Goal: Task Accomplishment & Management: Manage account settings

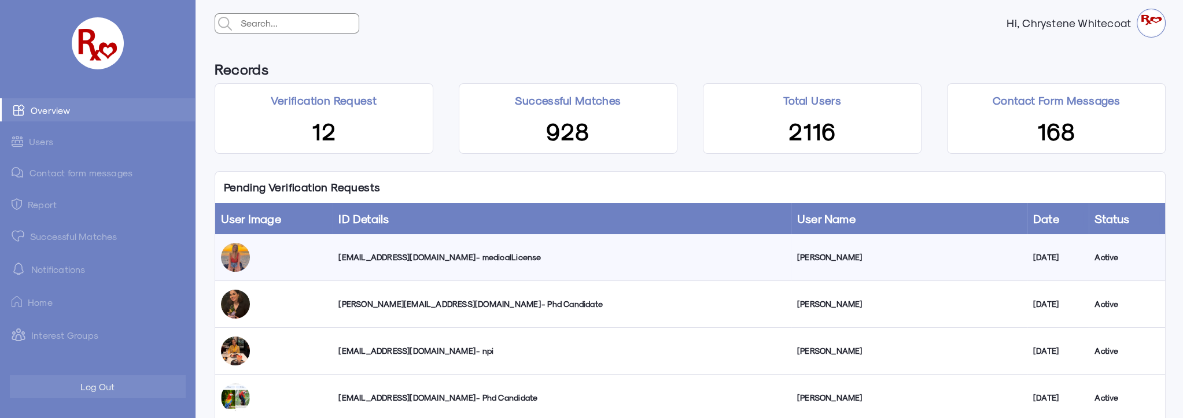
click at [418, 258] on div "[EMAIL_ADDRESS][DOMAIN_NAME] - medicalLicense" at bounding box center [561, 258] width 447 height 12
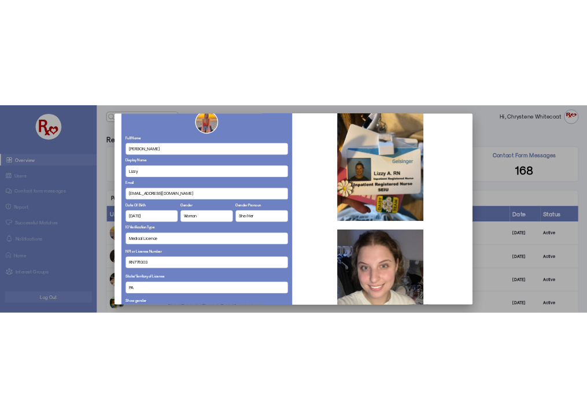
scroll to position [13, 0]
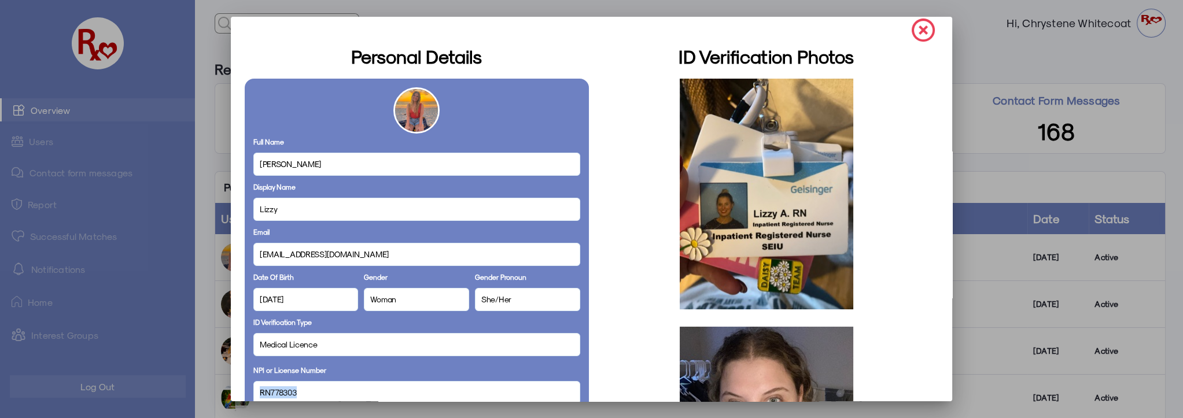
drag, startPoint x: 297, startPoint y: 392, endPoint x: 252, endPoint y: 393, distance: 45.7
click at [253, 393] on div "RN778303" at bounding box center [416, 392] width 327 height 23
copy span "RN778303"
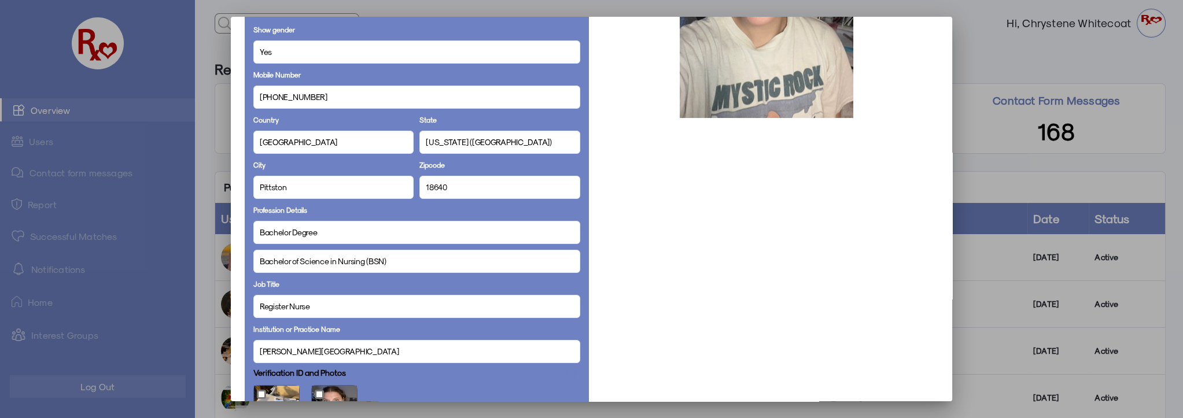
scroll to position [697, 0]
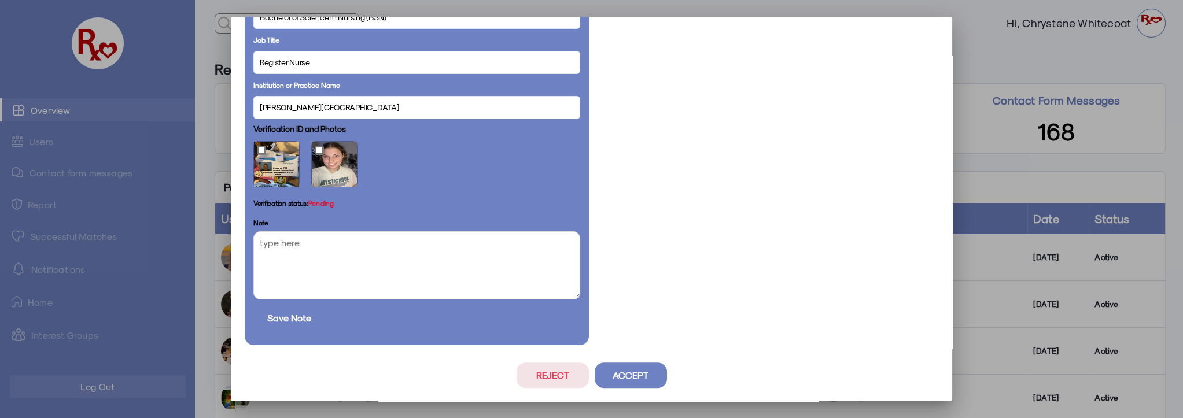
click at [551, 378] on button "Reject" at bounding box center [553, 375] width 72 height 25
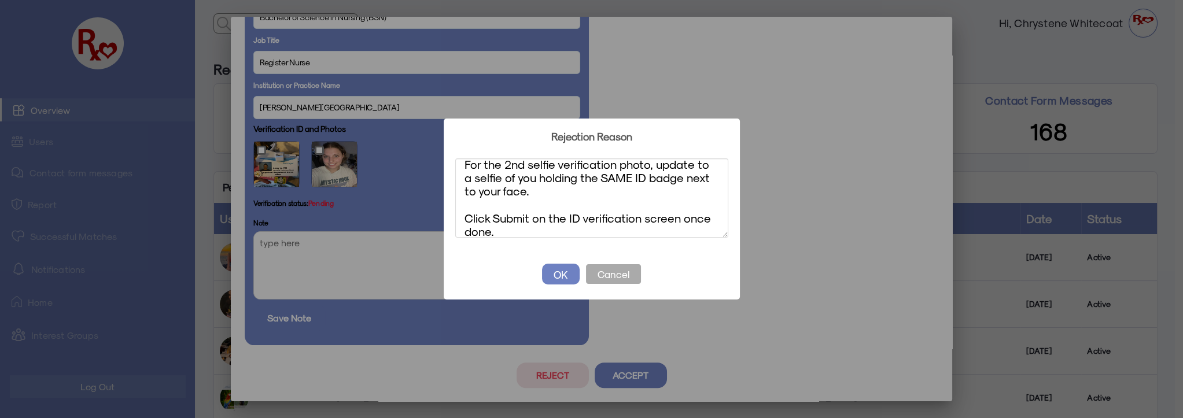
scroll to position [0, 0]
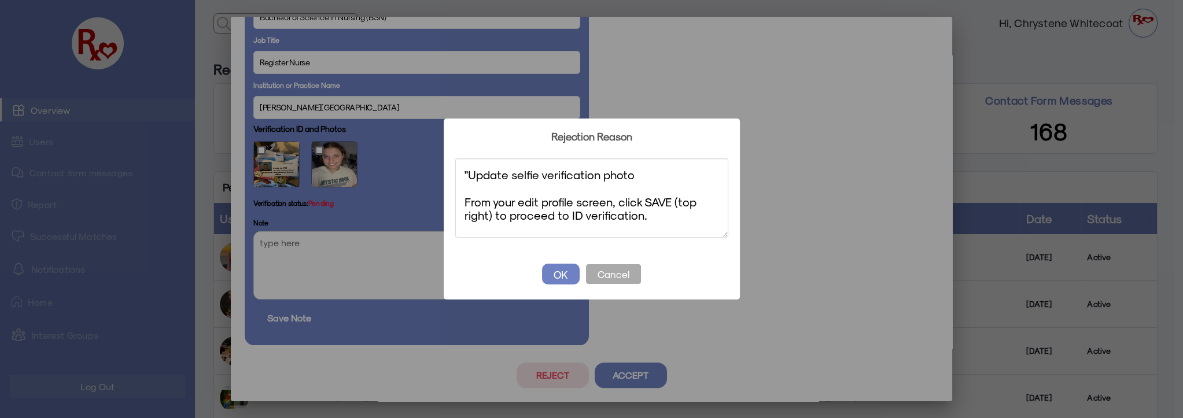
drag, startPoint x: 469, startPoint y: 172, endPoint x: 452, endPoint y: 172, distance: 17.4
click at [452, 172] on div "? ! i Rejection Reason × "Update selfie verification photo From your edit profi…" at bounding box center [592, 209] width 296 height 181
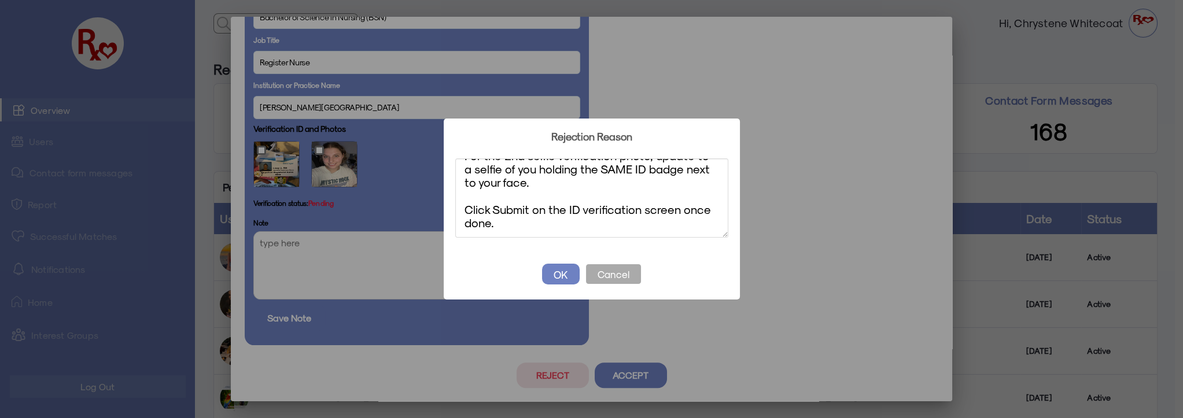
type textarea "Update selfie verification photo From your edit profile screen, click SAVE (top…"
click at [558, 272] on button "OK" at bounding box center [561, 274] width 38 height 21
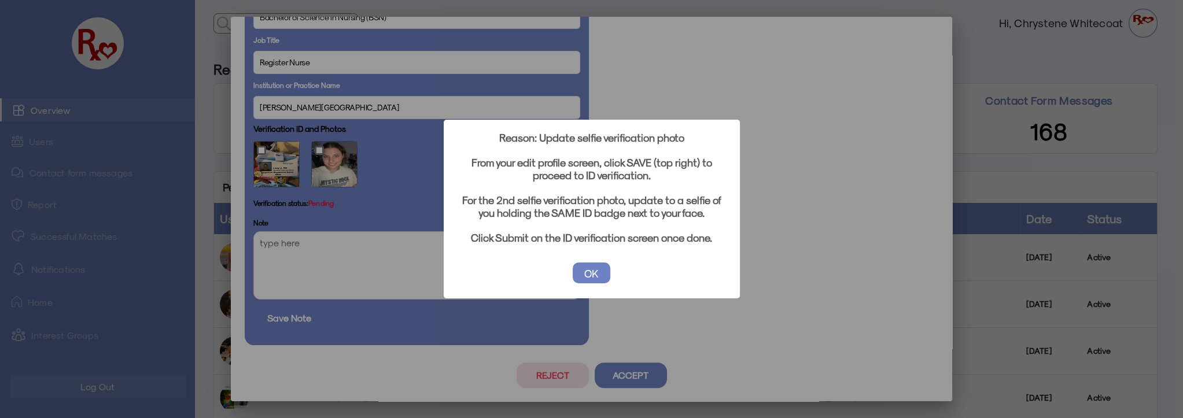
click at [596, 275] on button "OK" at bounding box center [592, 273] width 38 height 21
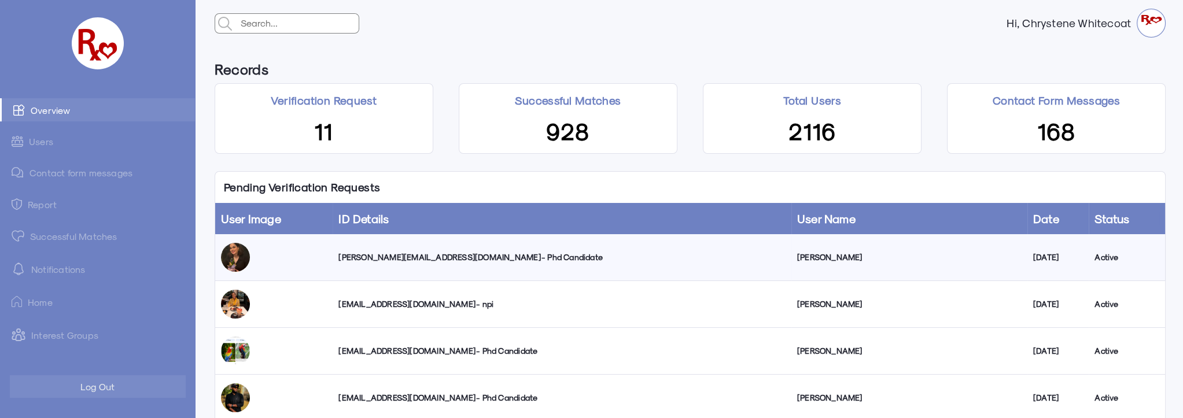
click at [389, 258] on div "[PERSON_NAME][EMAIL_ADDRESS][DOMAIN_NAME] - Phd Candidate" at bounding box center [561, 258] width 447 height 12
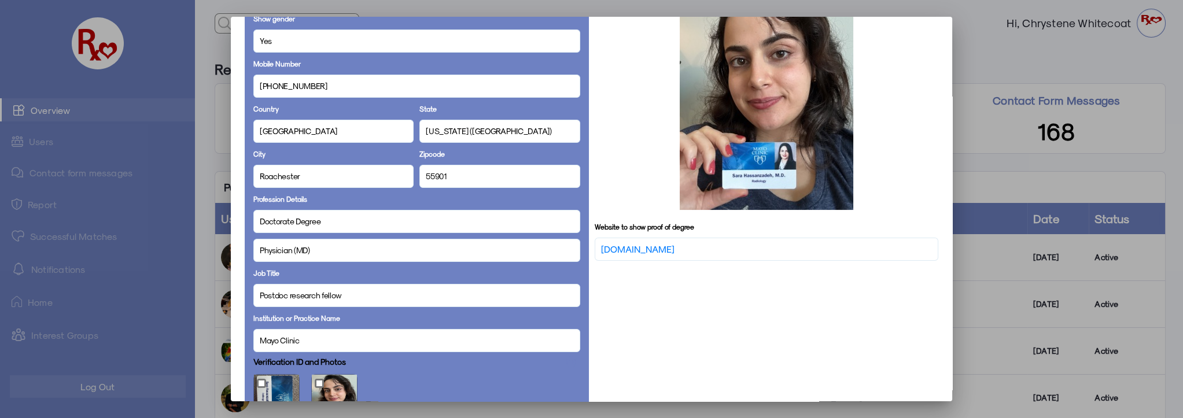
scroll to position [302, 0]
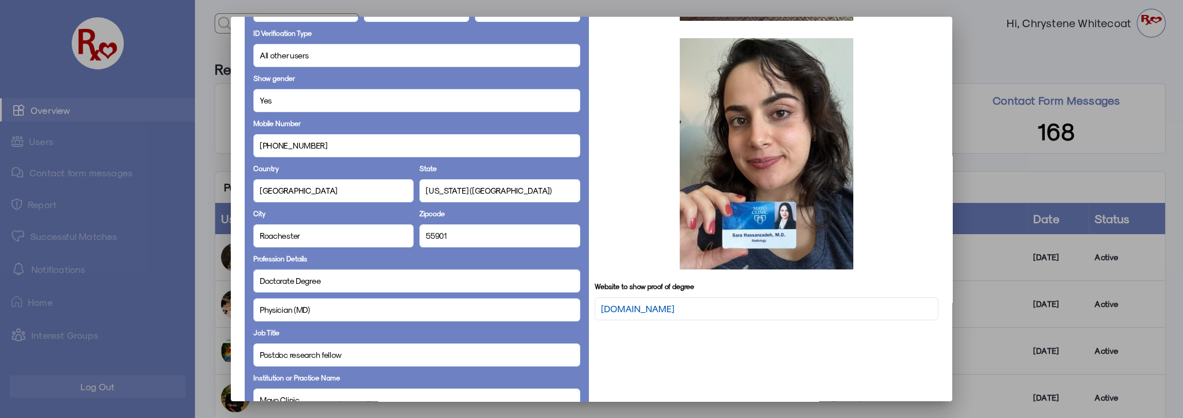
click at [645, 310] on link "[DOMAIN_NAME]" at bounding box center [637, 309] width 73 height 14
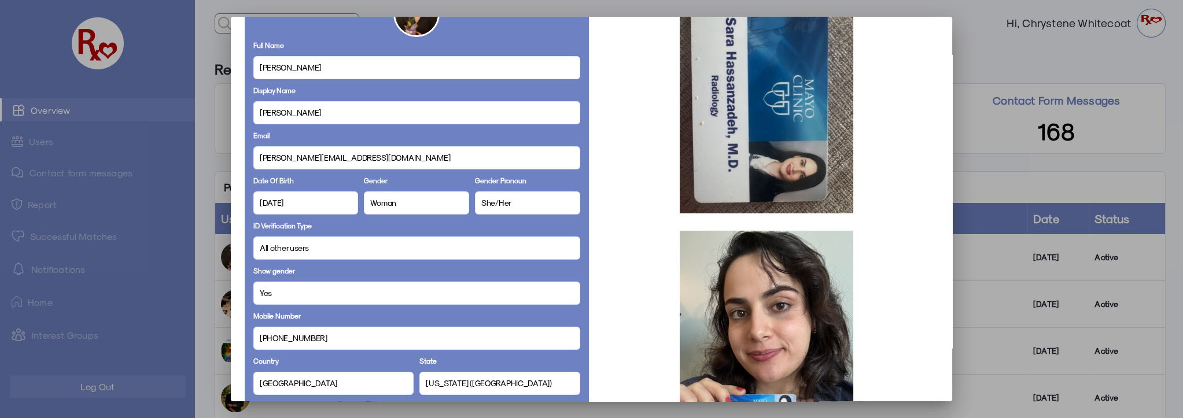
scroll to position [92, 0]
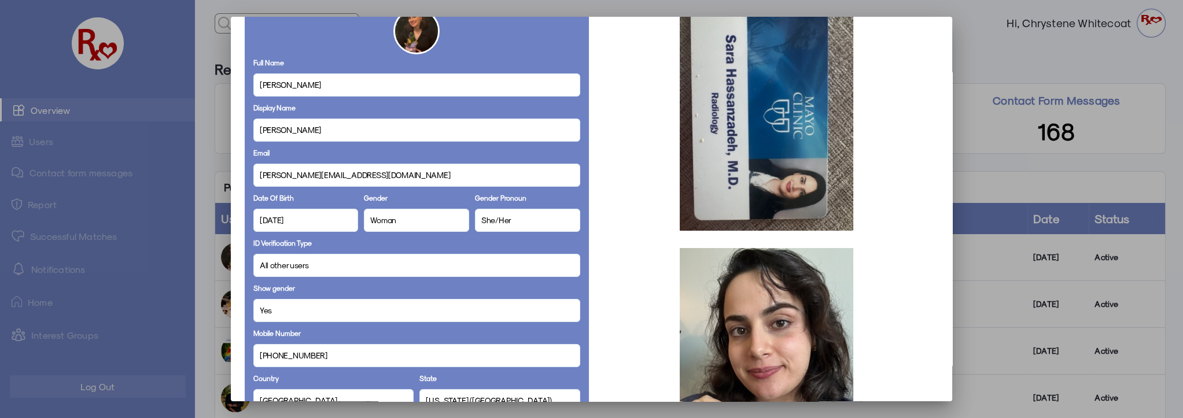
drag, startPoint x: 325, startPoint y: 86, endPoint x: 259, endPoint y: 87, distance: 66.5
click at [259, 87] on div "[PERSON_NAME]" at bounding box center [416, 84] width 327 height 23
copy span "[PERSON_NAME]"
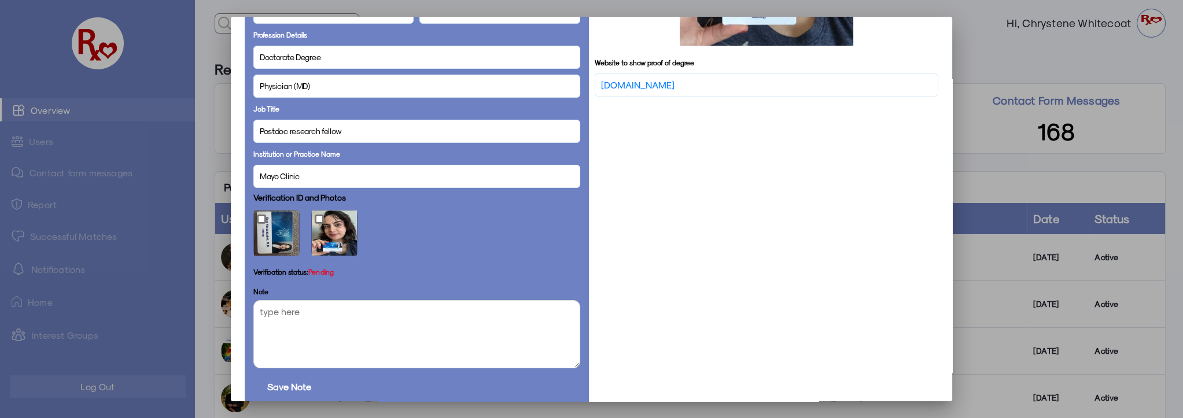
scroll to position [595, 0]
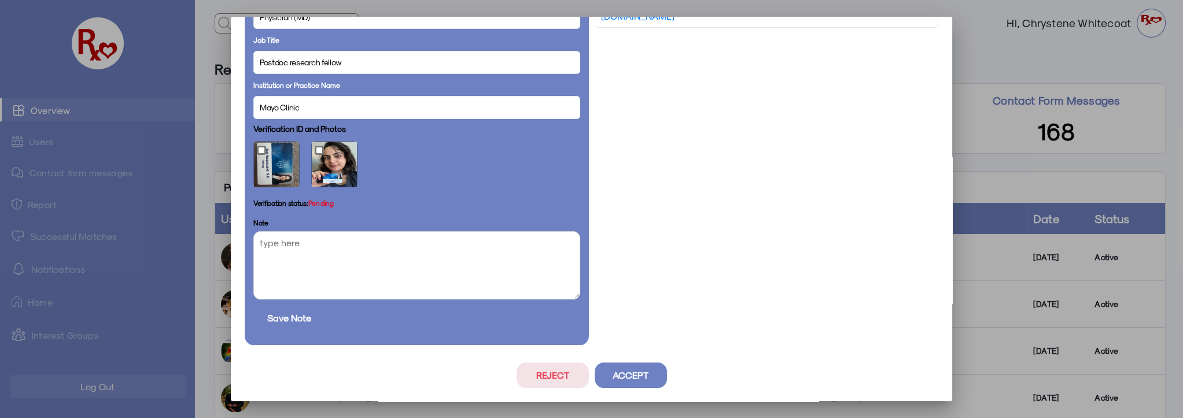
click at [625, 372] on button "Accept" at bounding box center [631, 375] width 72 height 25
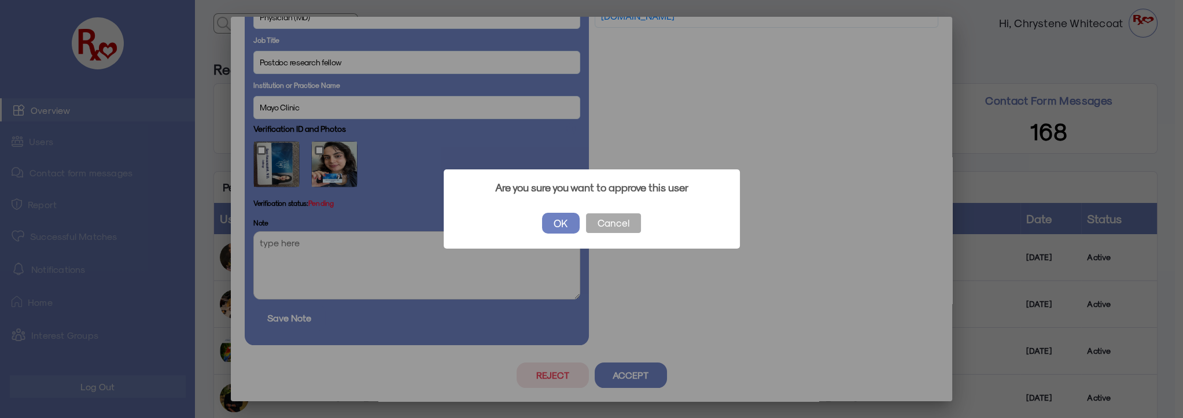
click at [560, 217] on button "OK" at bounding box center [561, 223] width 38 height 21
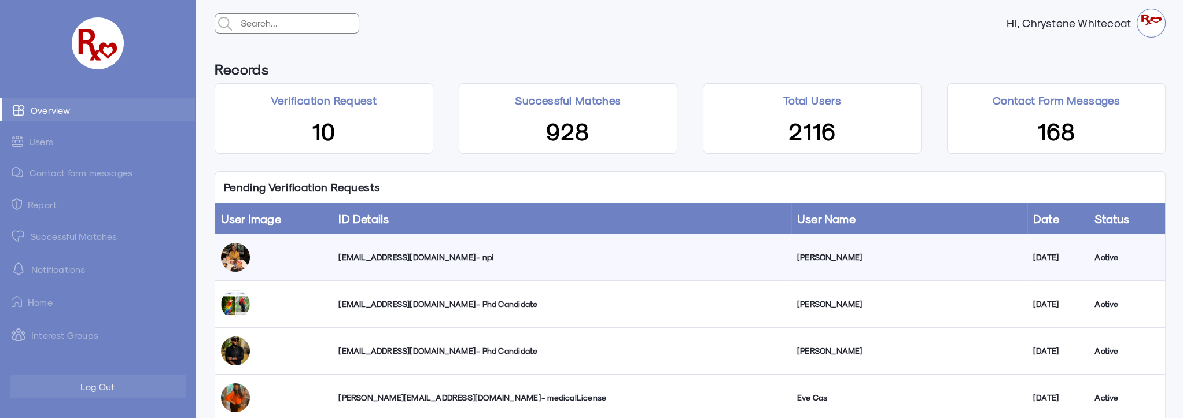
click at [75, 234] on link "Successful Matches" at bounding box center [97, 235] width 195 height 23
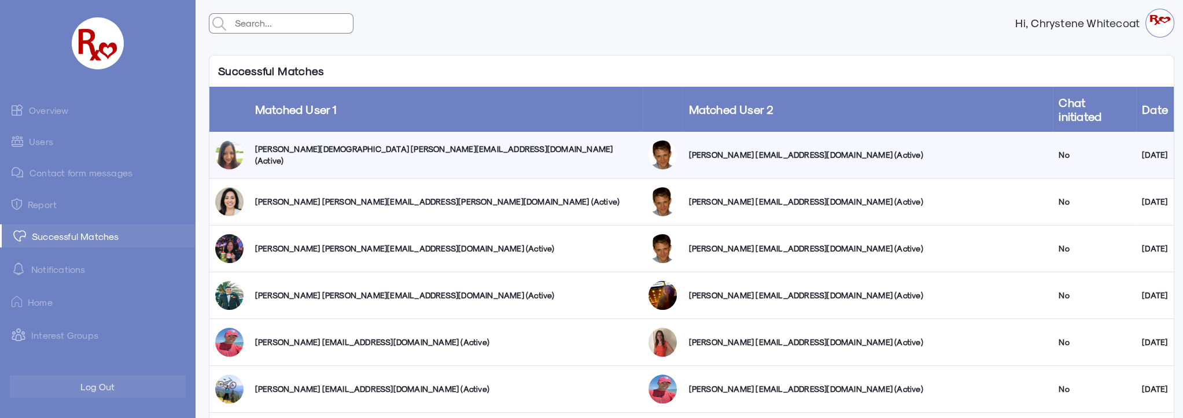
click at [59, 111] on link "Overview" at bounding box center [97, 109] width 195 height 23
